Goal: Ask a question

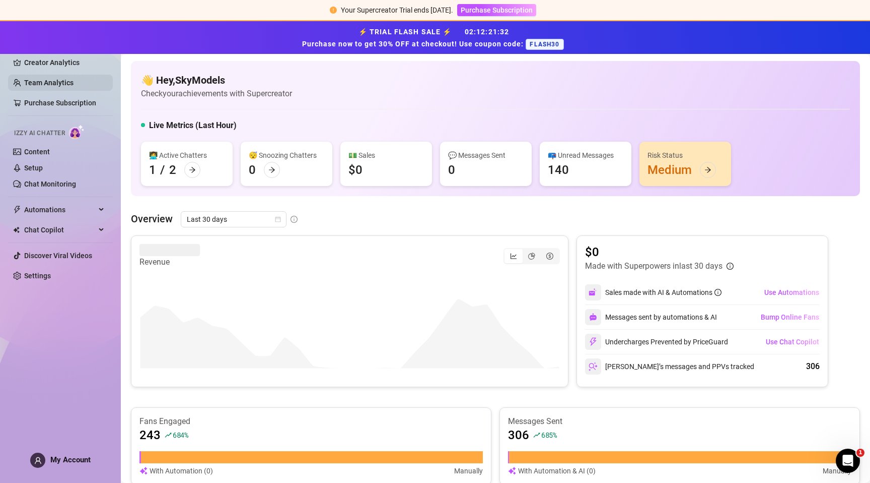
click at [57, 84] on link "Team Analytics" at bounding box center [48, 83] width 49 height 8
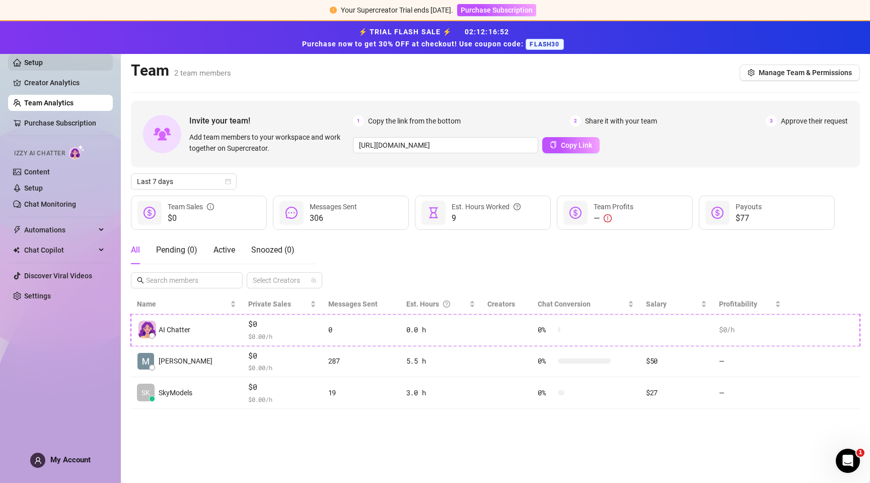
click at [25, 59] on link "Setup" at bounding box center [33, 62] width 19 height 8
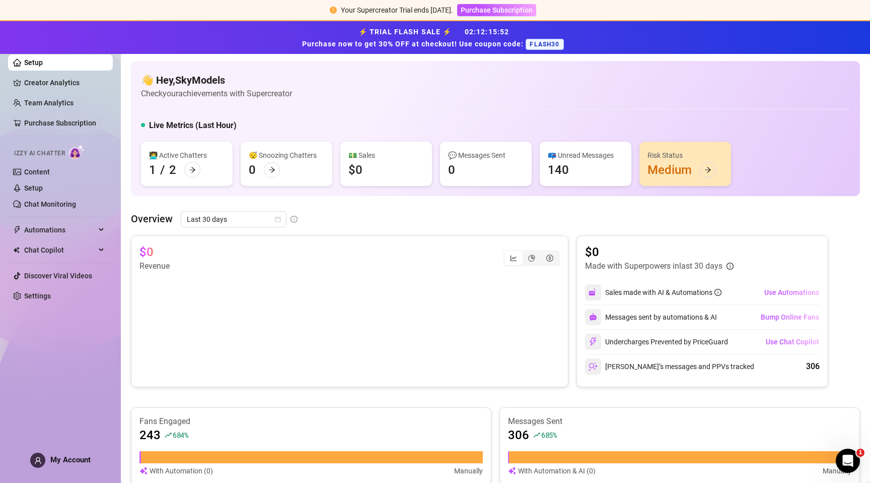
click at [31, 61] on link "Setup" at bounding box center [33, 62] width 19 height 8
click at [74, 230] on span "Automations" at bounding box center [60, 230] width 72 height 16
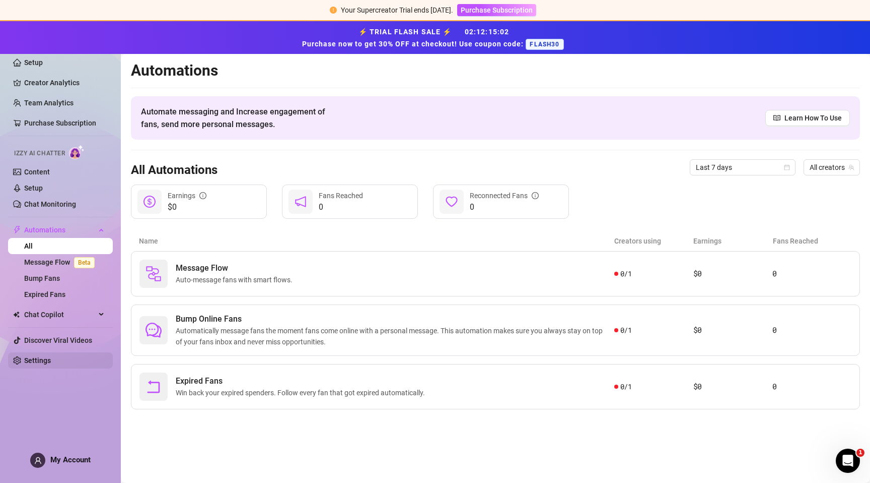
click at [26, 362] on link "Settings" at bounding box center [37, 360] width 27 height 8
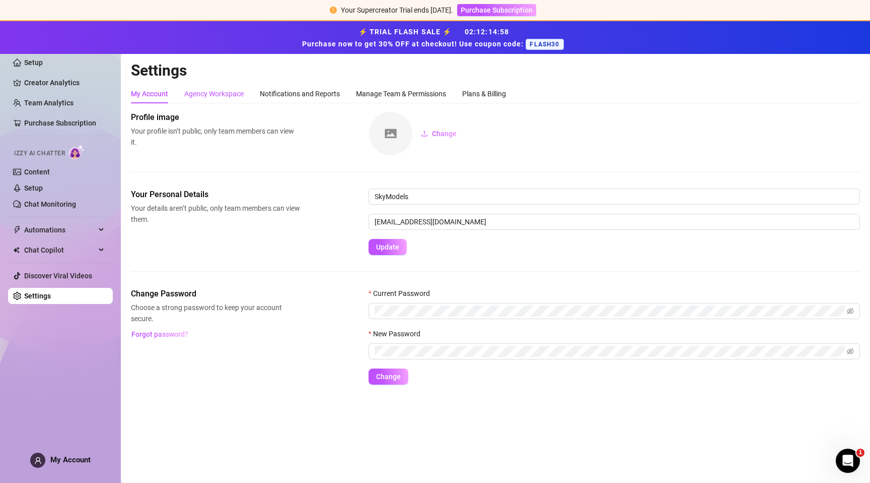
click at [233, 98] on div "Agency Workspace" at bounding box center [213, 93] width 59 height 11
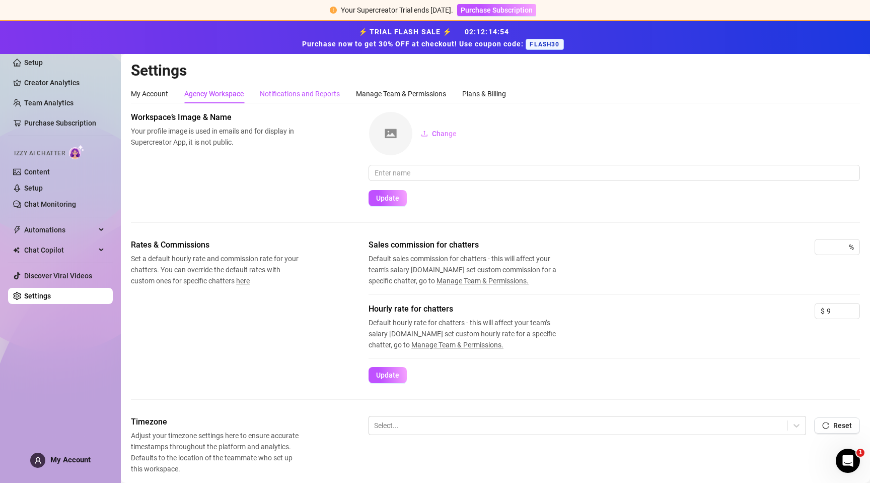
click at [280, 95] on div "Notifications and Reports" at bounding box center [300, 93] width 80 height 11
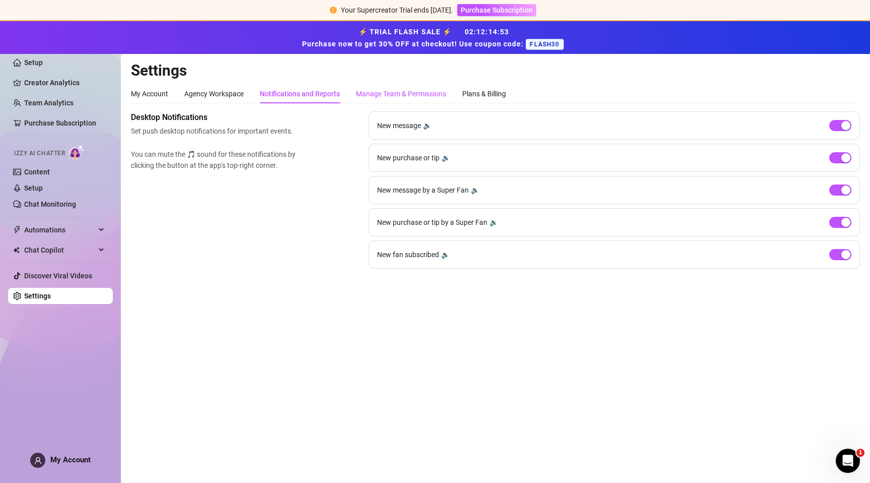
click at [382, 98] on div "Manage Team & Permissions" at bounding box center [401, 93] width 90 height 11
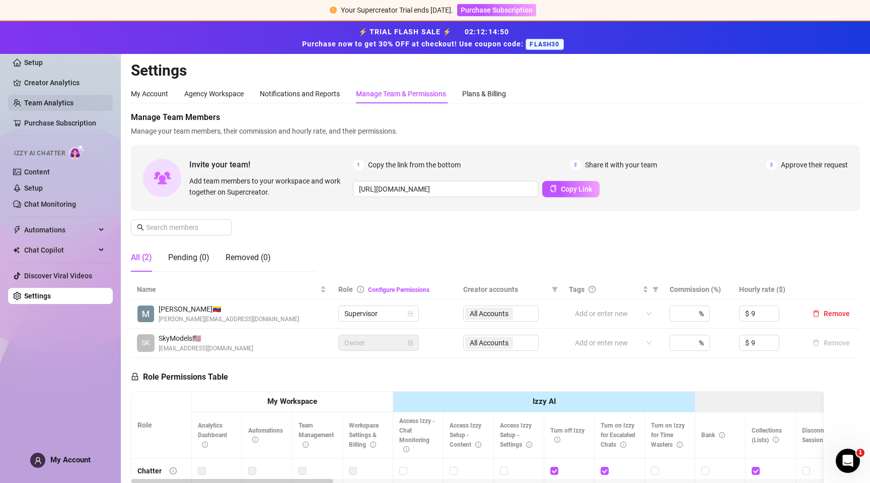
click at [37, 107] on link "Team Analytics" at bounding box center [48, 103] width 49 height 8
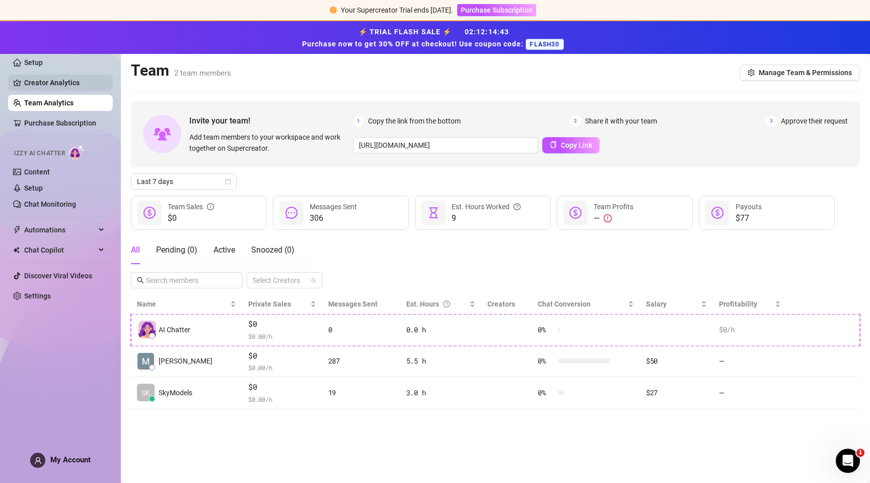
click at [63, 86] on link "Creator Analytics" at bounding box center [64, 83] width 81 height 16
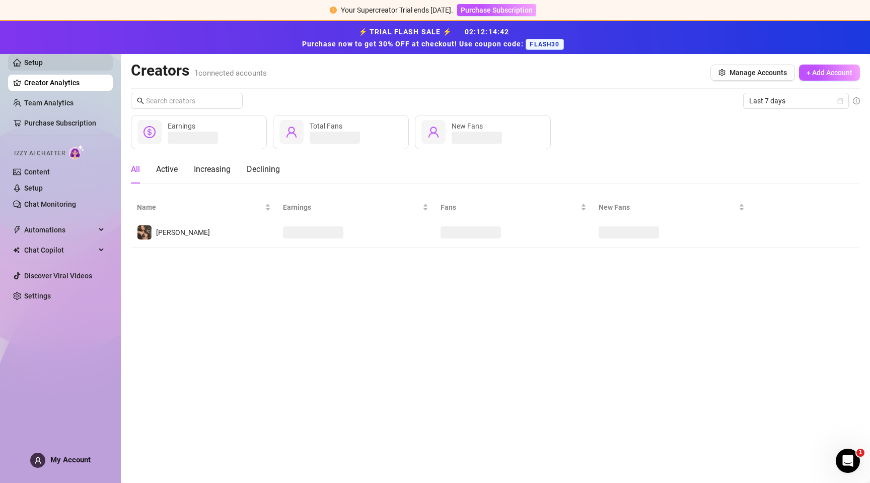
click at [33, 58] on link "Setup" at bounding box center [33, 62] width 19 height 8
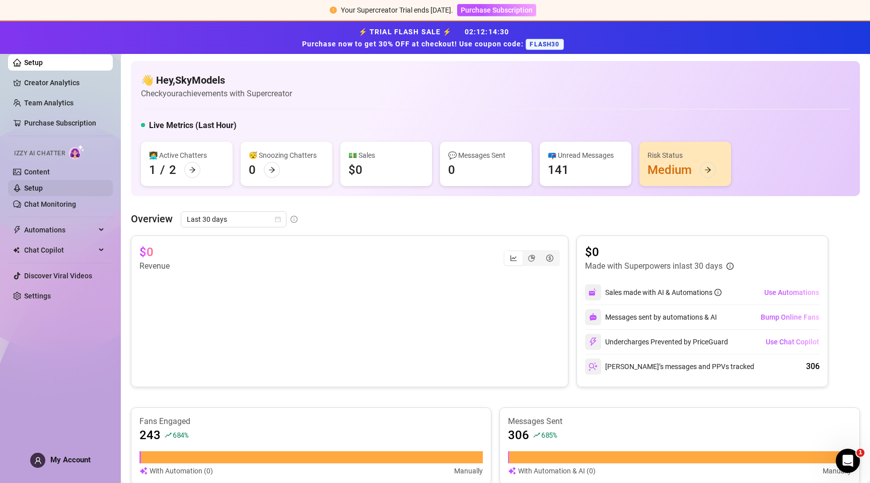
click at [42, 188] on link "Setup" at bounding box center [33, 188] width 19 height 8
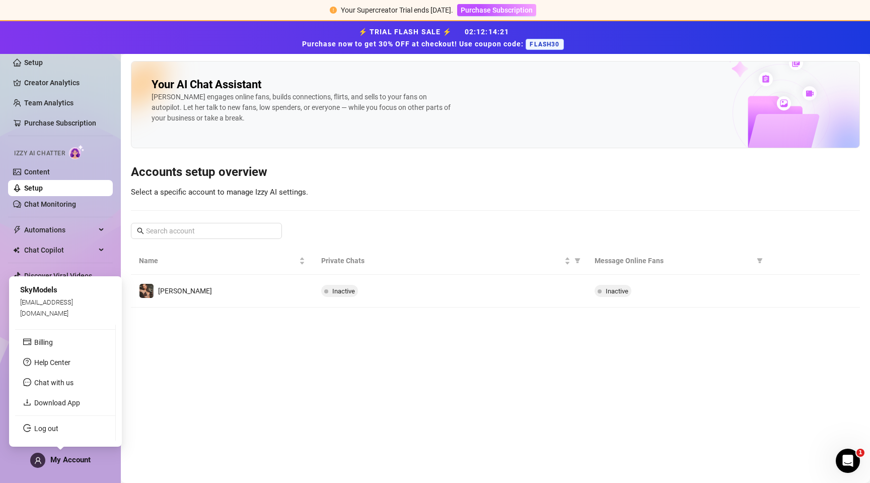
click at [62, 461] on span "My Account" at bounding box center [70, 459] width 40 height 9
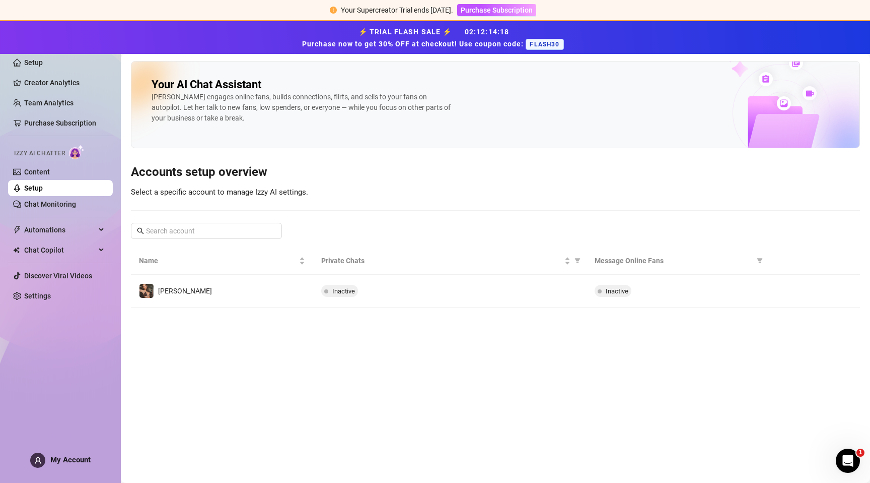
click at [199, 379] on main "Your AI Chat Assistant [PERSON_NAME] engages online fans, builds connections, f…" at bounding box center [496, 268] width 750 height 429
click at [38, 169] on link "Content" at bounding box center [37, 172] width 26 height 8
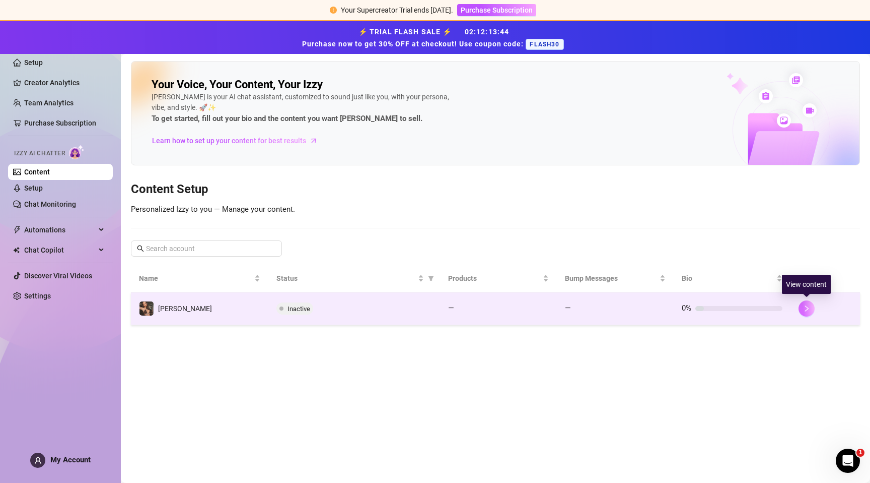
click at [804, 306] on icon "right" at bounding box center [806, 308] width 7 height 7
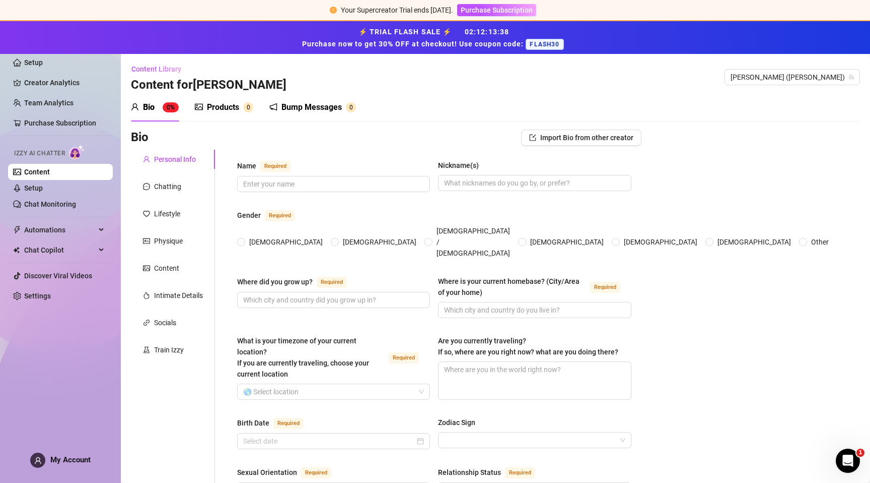
click at [210, 105] on div "Products" at bounding box center [223, 107] width 32 height 12
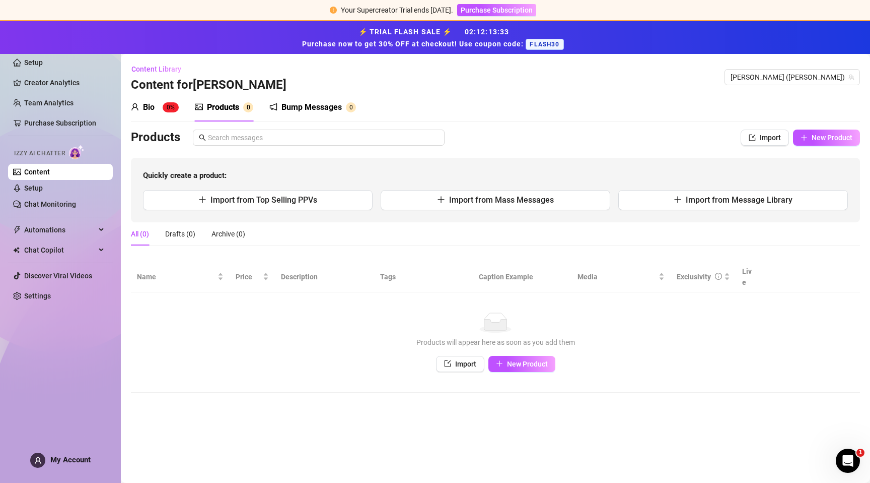
click at [148, 113] on div "Bio 0%" at bounding box center [155, 107] width 48 height 28
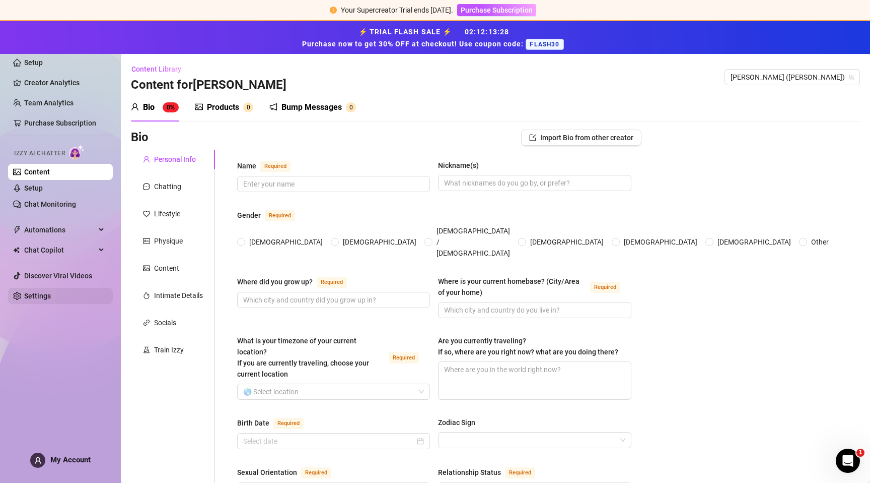
click at [32, 297] on link "Settings" at bounding box center [37, 296] width 27 height 8
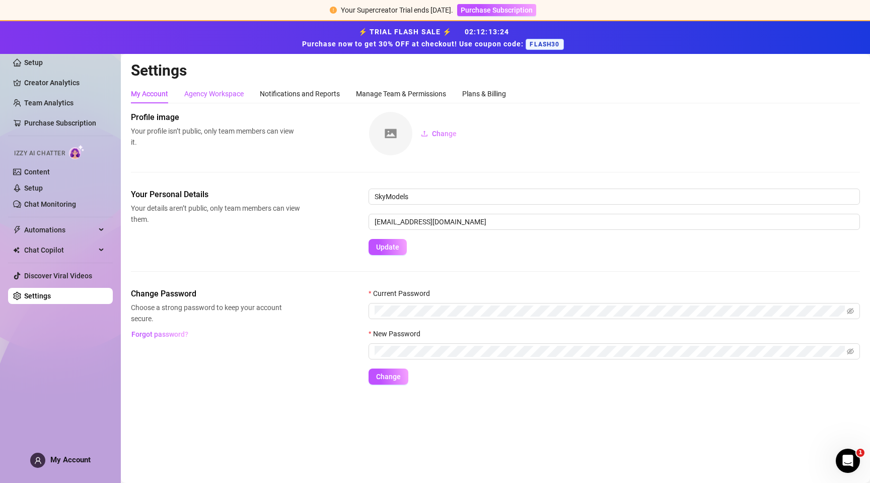
click at [232, 97] on div "Agency Workspace" at bounding box center [213, 93] width 59 height 11
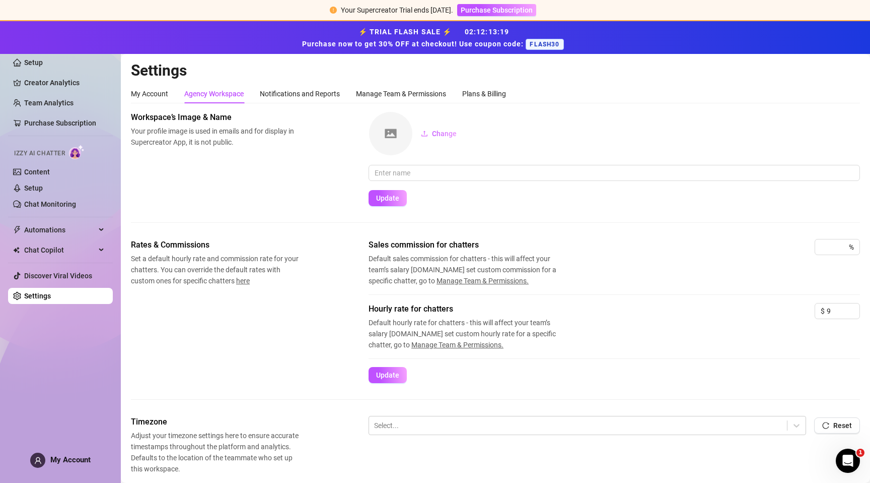
click at [66, 465] on div "My Account" at bounding box center [60, 459] width 60 height 15
click at [178, 347] on div "Rates & Commissions Set a default hourly rate and commission rate for your chat…" at bounding box center [495, 311] width 729 height 144
click at [41, 59] on link "Setup" at bounding box center [33, 62] width 19 height 8
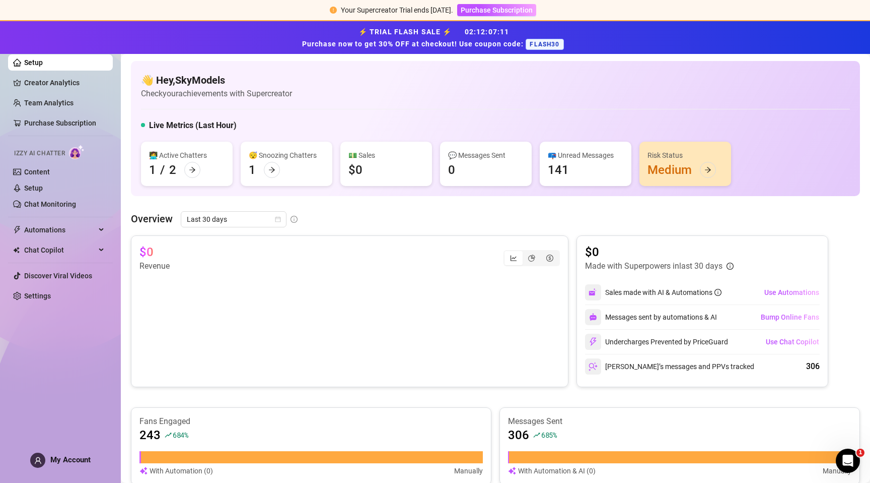
click at [53, 455] on span "My Account" at bounding box center [70, 459] width 40 height 9
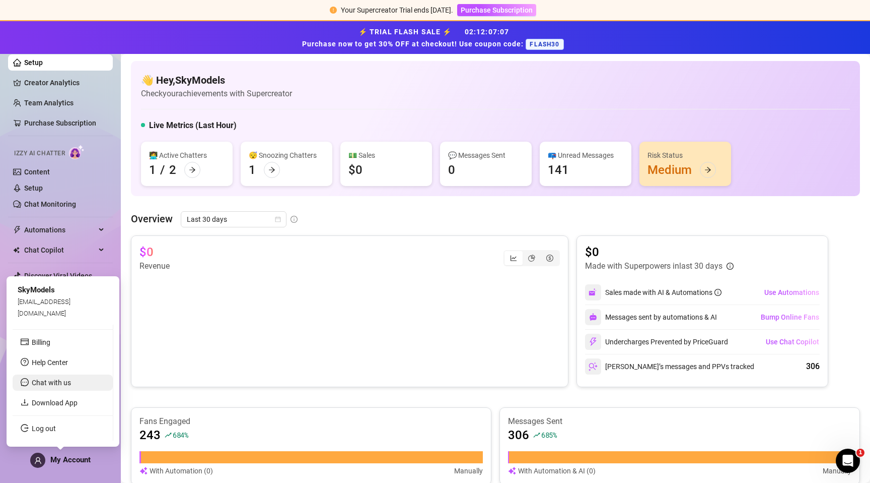
click at [50, 386] on li "Chat with us" at bounding box center [63, 382] width 100 height 16
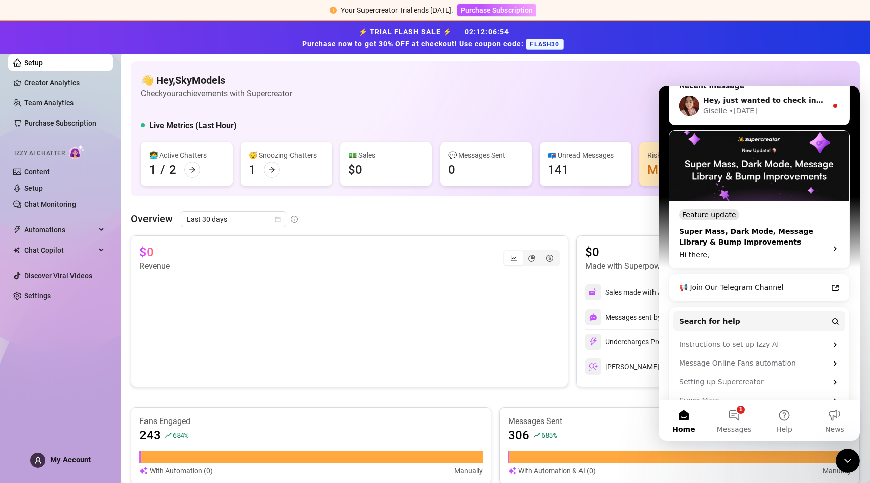
scroll to position [152, 0]
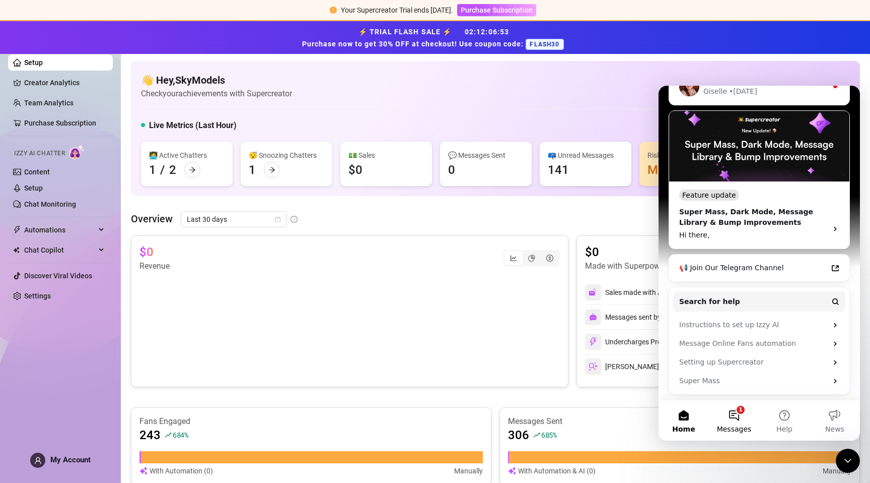
click at [732, 423] on button "1 Messages" at bounding box center [734, 420] width 50 height 40
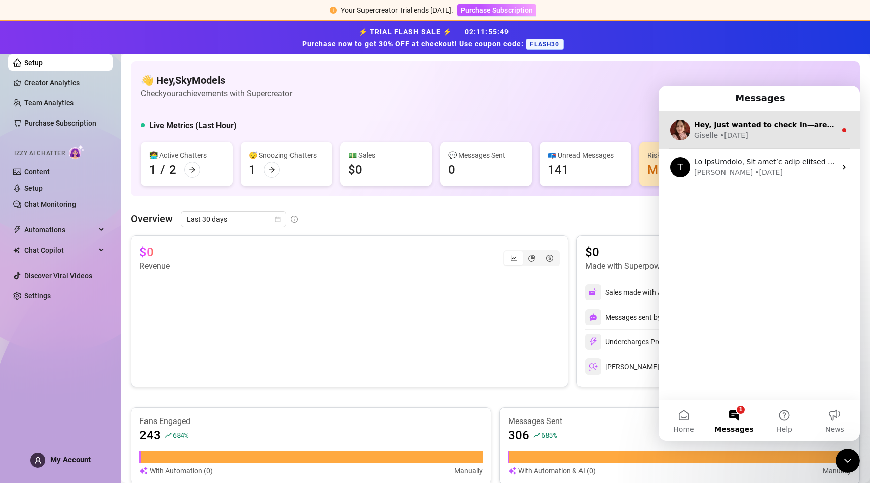
click at [711, 143] on div "Hey, just wanted to check in—are you still experiencing the issue with your Cha…" at bounding box center [759, 129] width 201 height 37
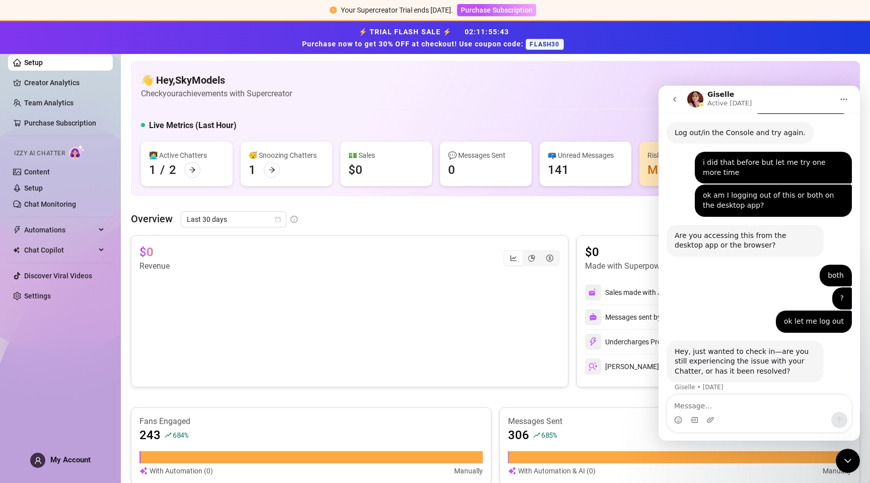
scroll to position [1519, 0]
